Goal: Check status: Check status

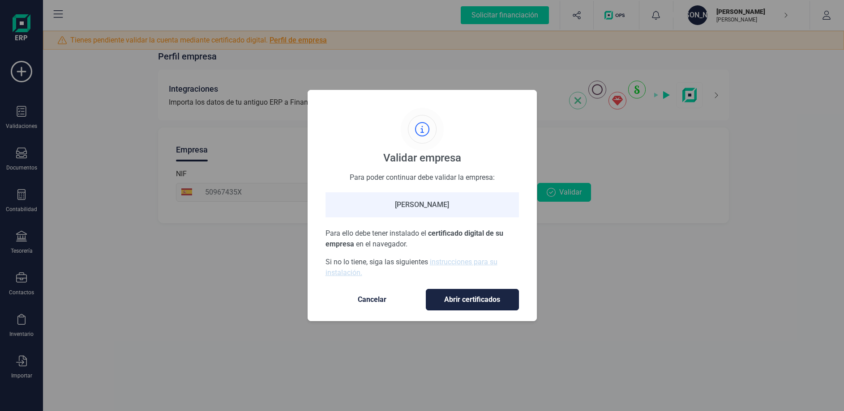
click at [451, 299] on span "Abrir certificados" at bounding box center [472, 300] width 74 height 11
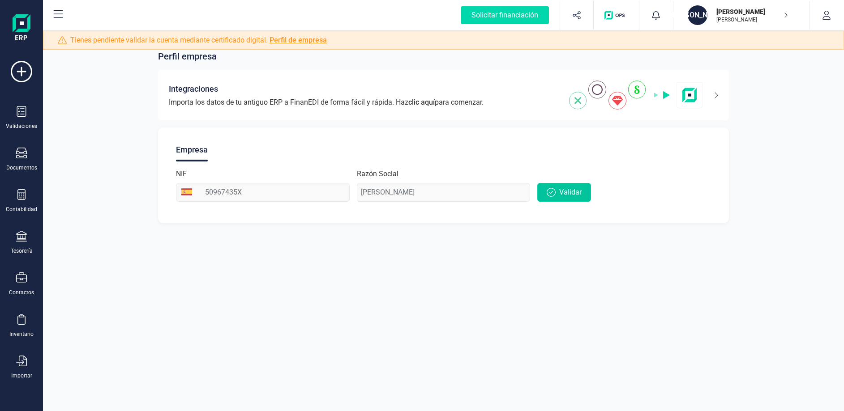
click at [563, 192] on span "Validar" at bounding box center [570, 192] width 22 height 11
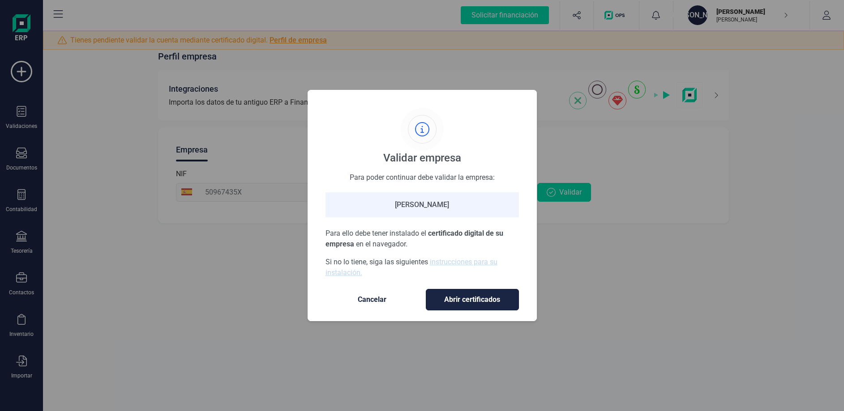
click at [482, 300] on span "Abrir certificados" at bounding box center [472, 300] width 74 height 11
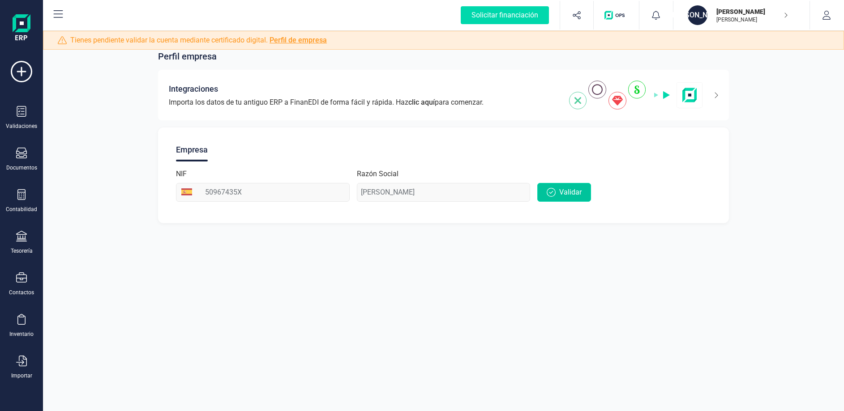
click at [571, 196] on span "Validar" at bounding box center [570, 192] width 22 height 11
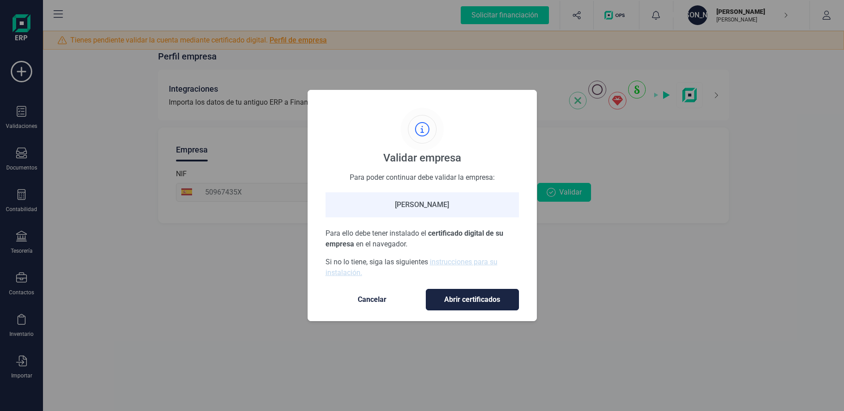
click at [474, 302] on span "Abrir certificados" at bounding box center [472, 300] width 74 height 11
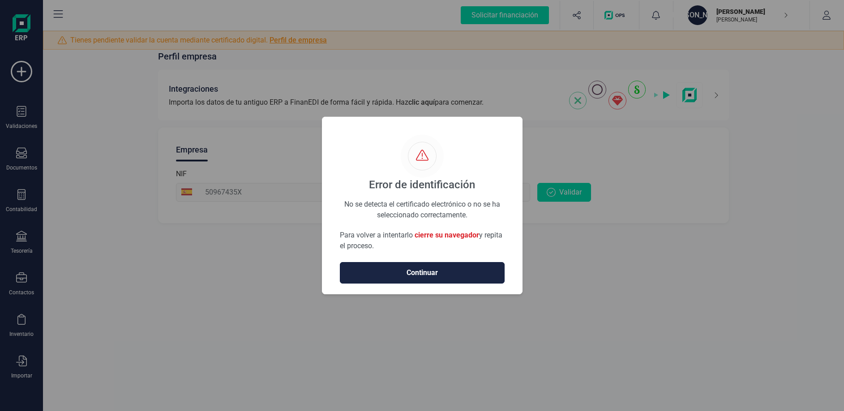
click at [403, 277] on span "Continuar" at bounding box center [422, 273] width 146 height 11
click at [411, 270] on span "Continuar" at bounding box center [422, 273] width 146 height 11
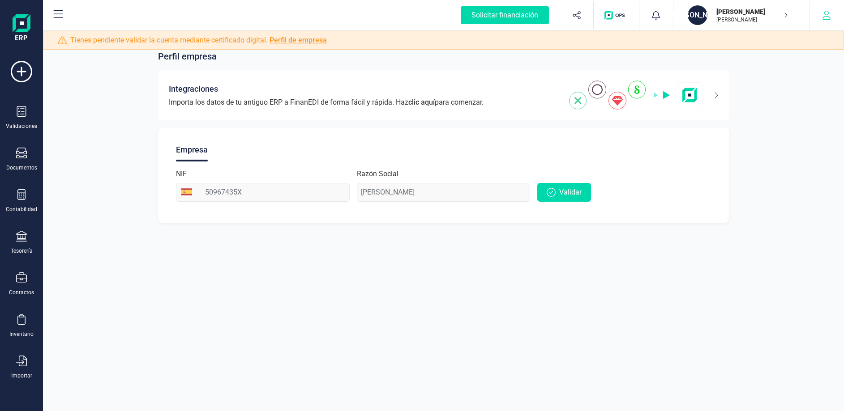
click at [821, 19] on button "button" at bounding box center [827, 15] width 34 height 29
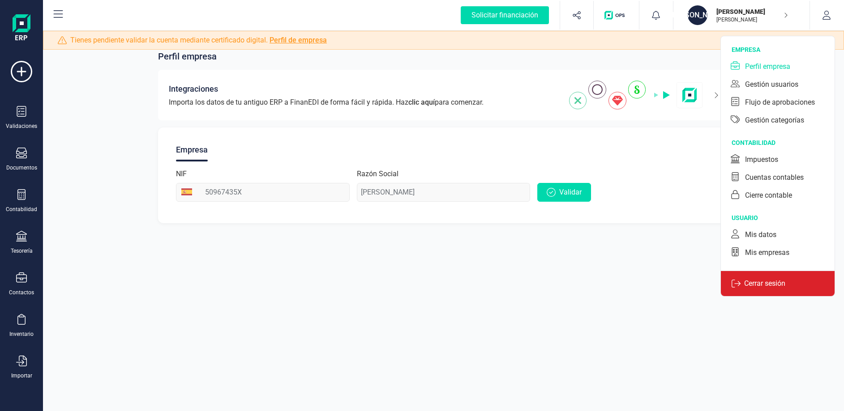
click at [750, 289] on p "Cerrar sesión" at bounding box center [765, 283] width 48 height 11
